Goal: Check status: Check status

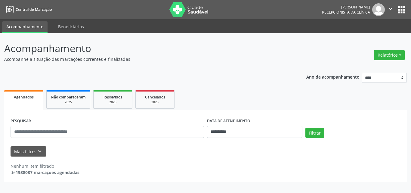
click at [177, 77] on div "**********" at bounding box center [205, 125] width 402 height 113
click at [226, 83] on div "**********" at bounding box center [205, 125] width 402 height 113
click at [222, 70] on div "**********" at bounding box center [205, 125] width 402 height 113
